Goal: Task Accomplishment & Management: Complete application form

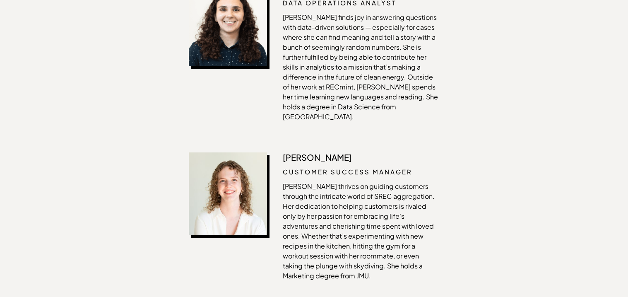
scroll to position [1506, 0]
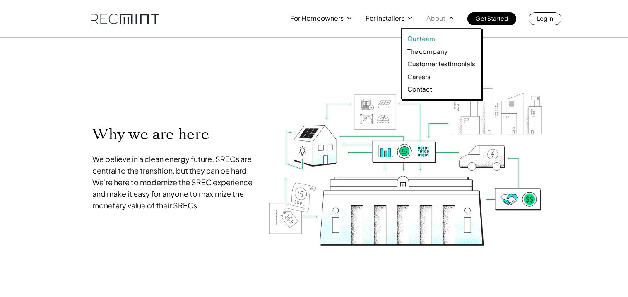
click at [430, 38] on p "Our team" at bounding box center [421, 38] width 28 height 8
click at [418, 76] on p "Careers" at bounding box center [418, 76] width 23 height 8
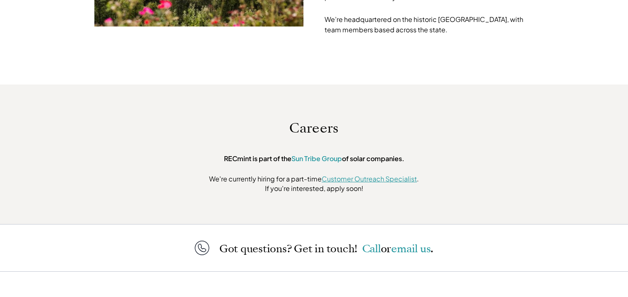
click at [329, 174] on link "Customer Outreach Specialist" at bounding box center [369, 178] width 95 height 9
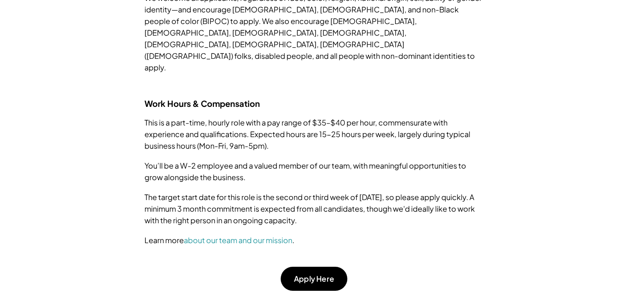
scroll to position [827, 0]
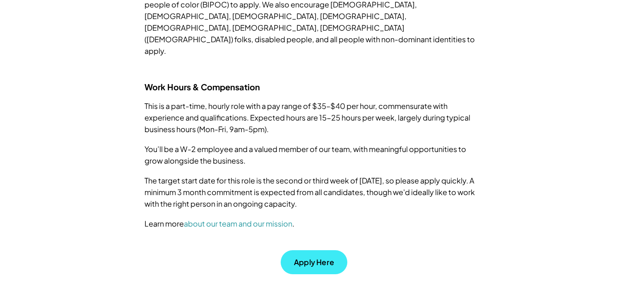
click at [295, 258] on p "Apply Here" at bounding box center [314, 261] width 40 height 7
